Goal: Find specific page/section: Find specific page/section

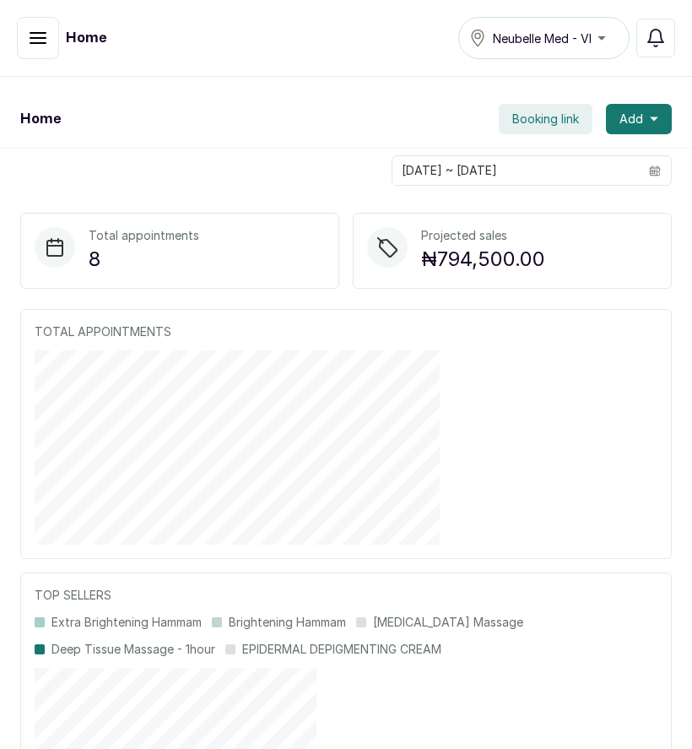
click at [30, 51] on button "button" at bounding box center [38, 38] width 42 height 42
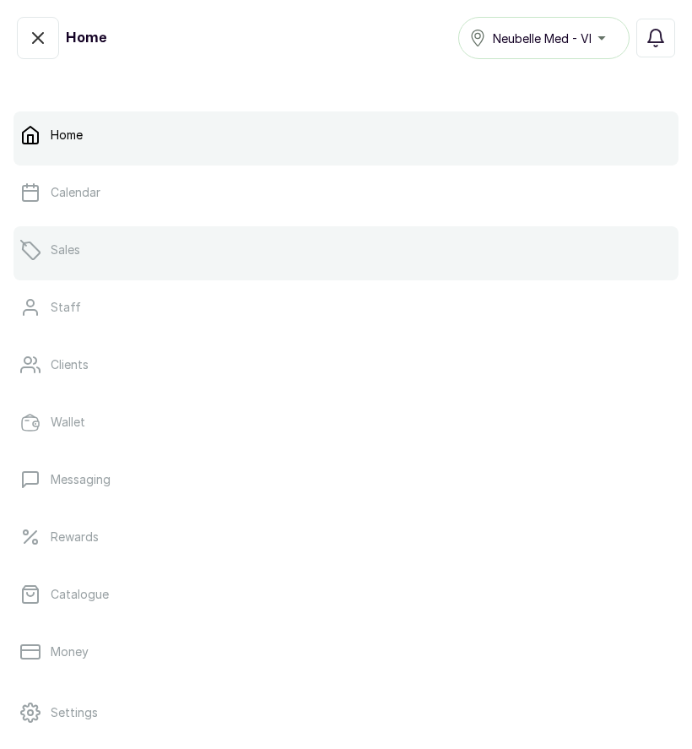
click at [87, 247] on link "Sales" at bounding box center [346, 249] width 665 height 47
